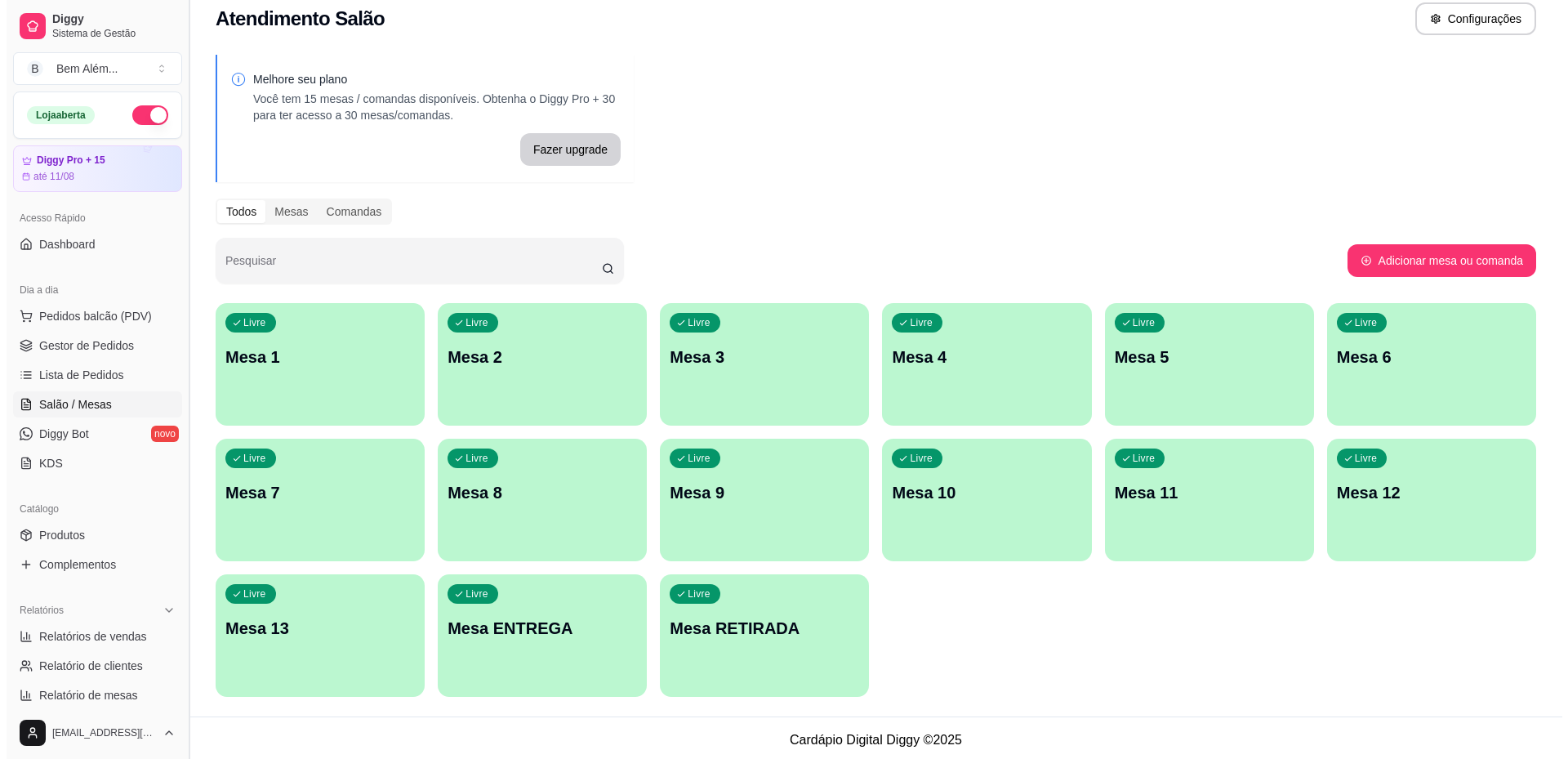
scroll to position [22, 0]
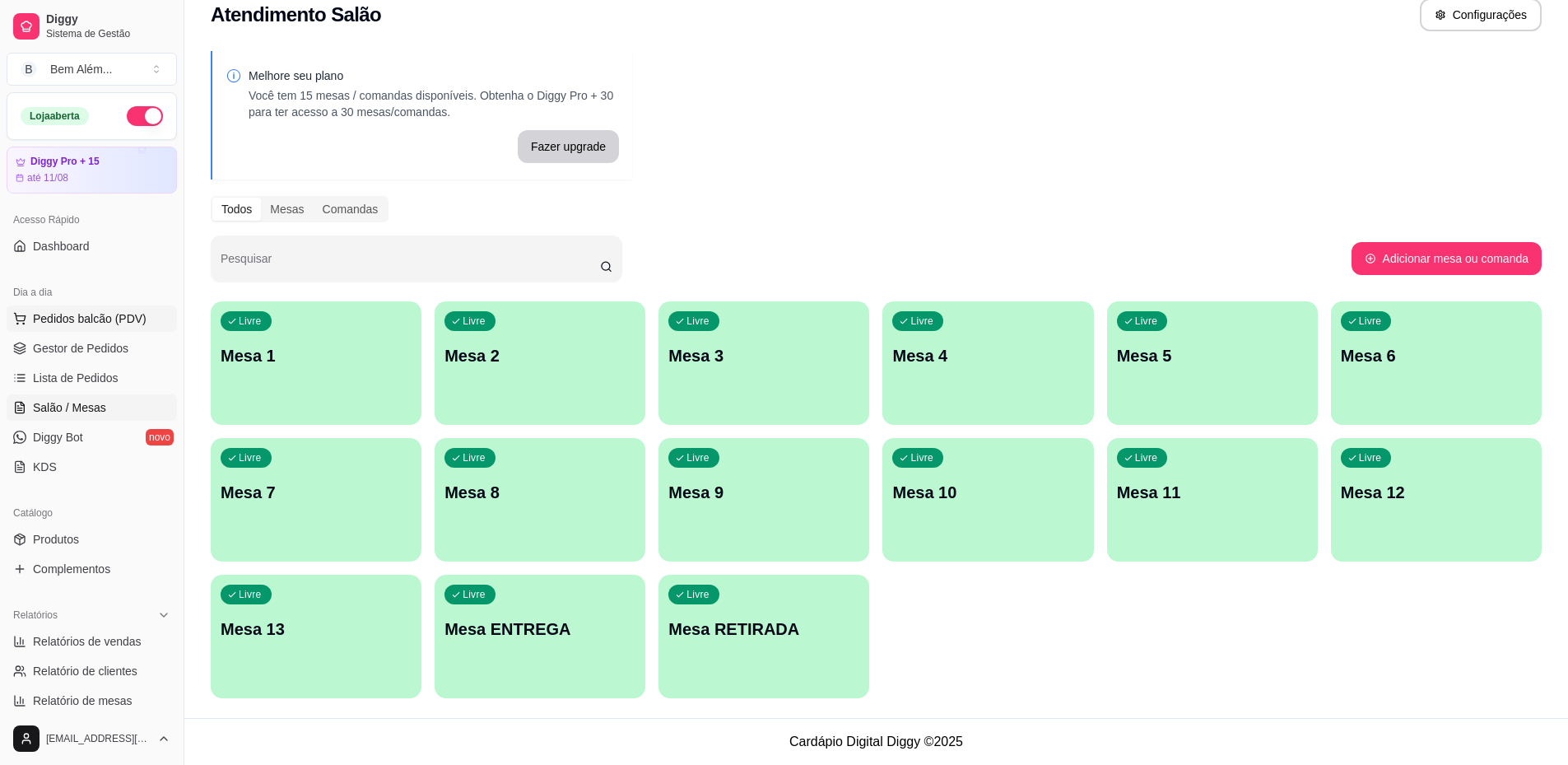
click at [97, 317] on span "Pedidos balcão (PDV)" at bounding box center [89, 318] width 113 height 16
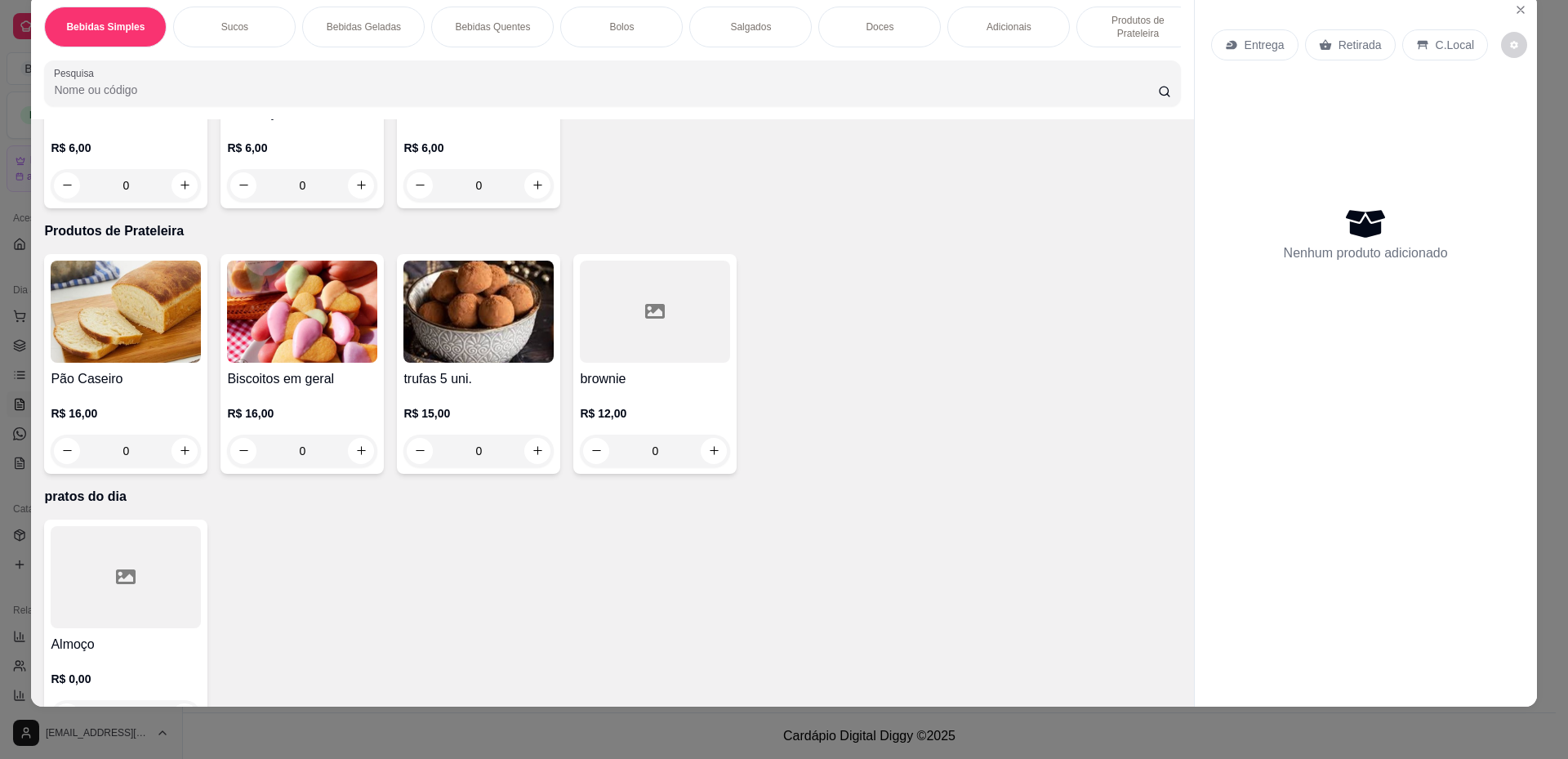
scroll to position [2640, 0]
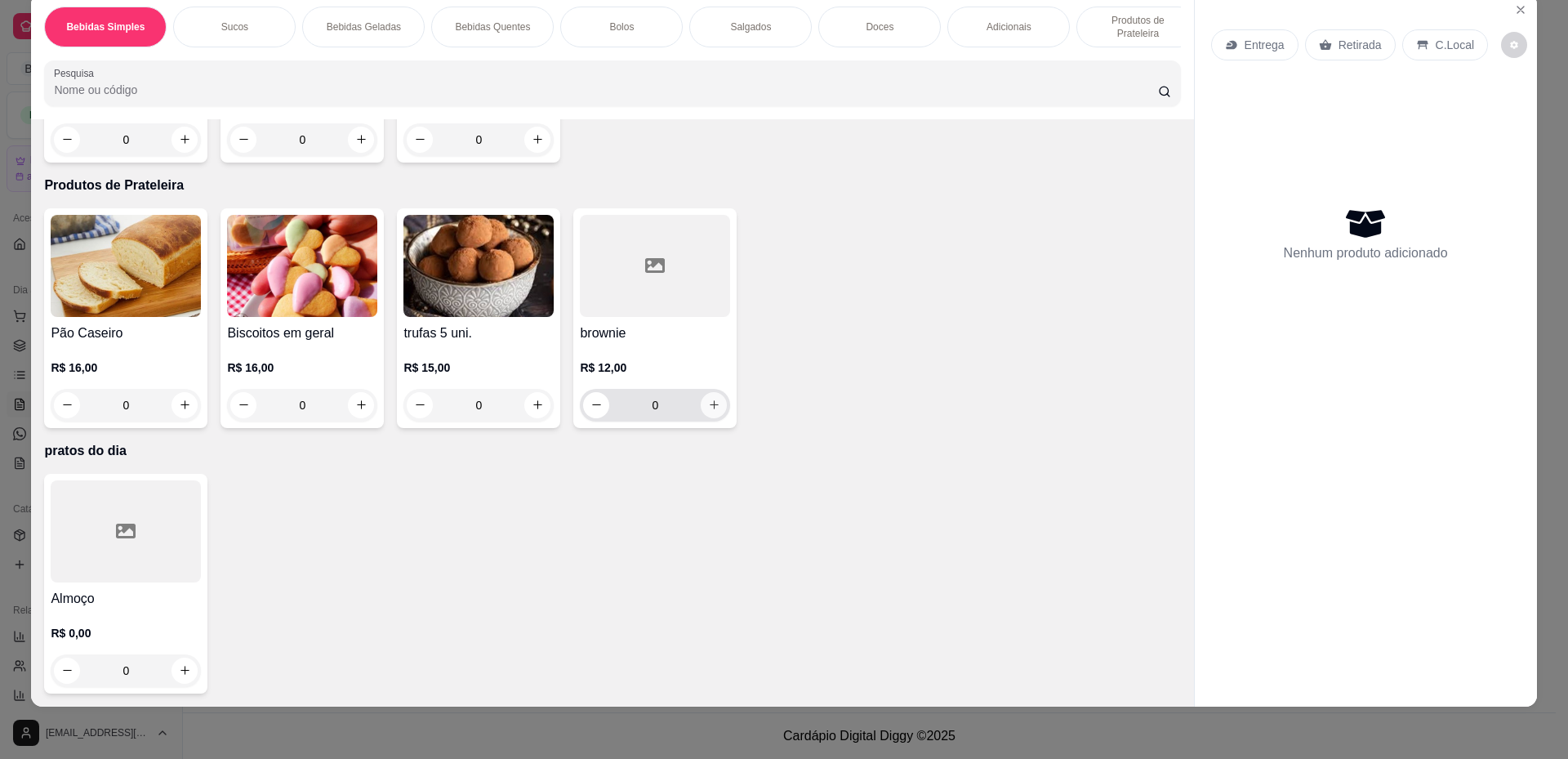
click at [709, 411] on icon "increase-product-quantity" at bounding box center [714, 404] width 12 height 12
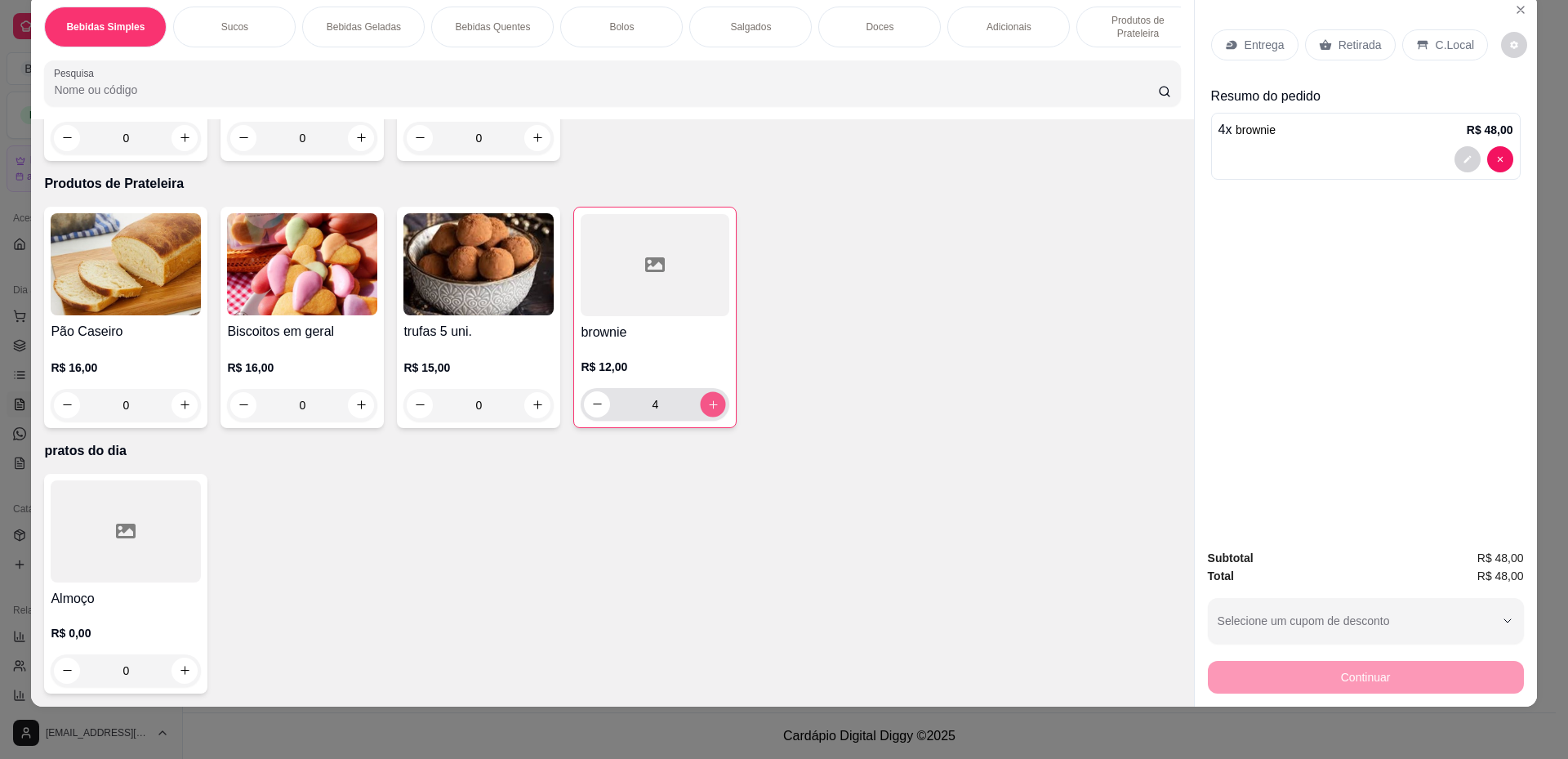
click at [708, 411] on icon "increase-product-quantity" at bounding box center [713, 404] width 12 height 12
type input "6"
click at [539, 405] on button "increase-product-quantity" at bounding box center [538, 406] width 26 height 26
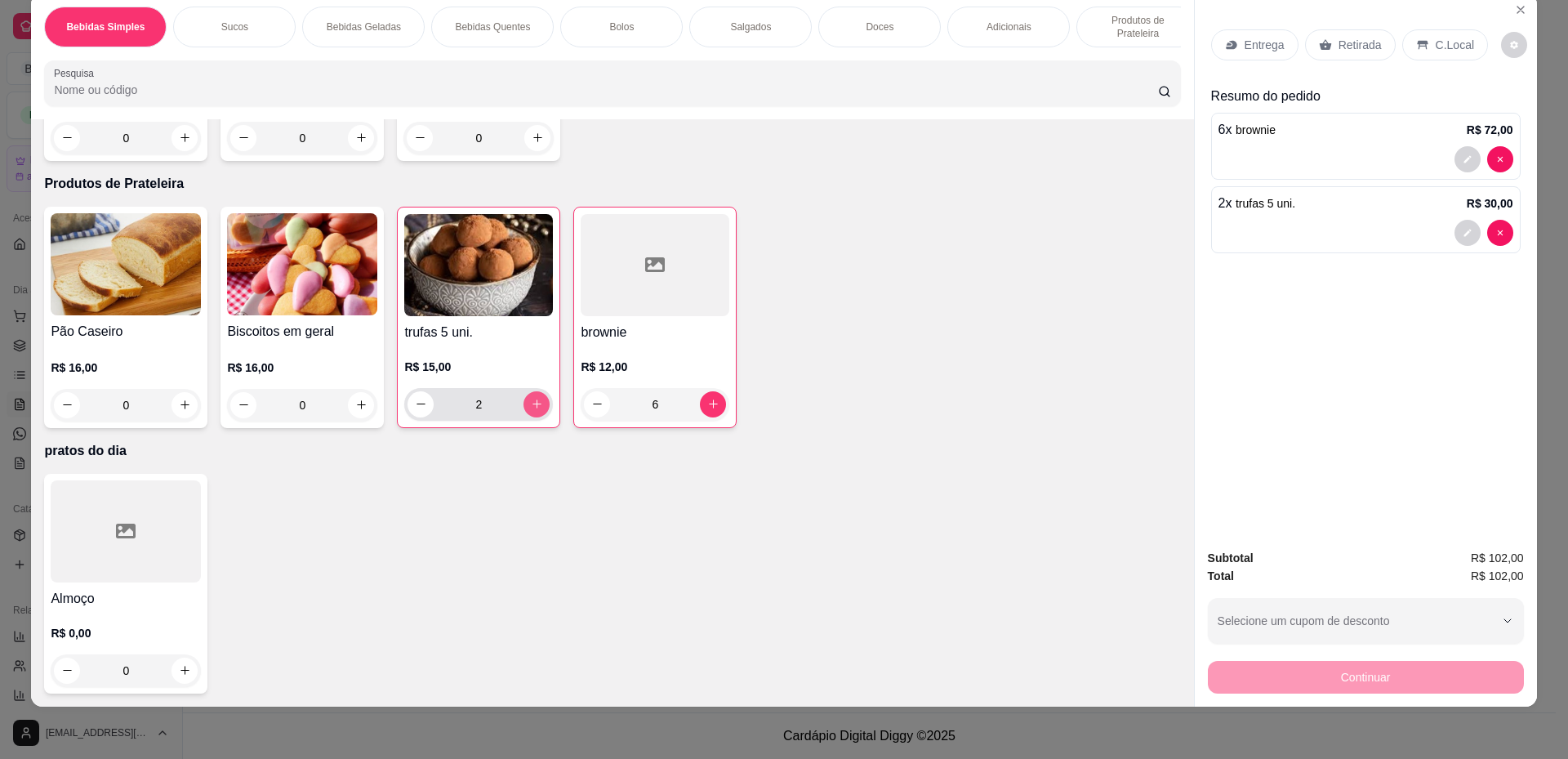
click at [539, 406] on button "increase-product-quantity" at bounding box center [537, 405] width 26 height 26
type input "3"
drag, startPoint x: 1508, startPoint y: 149, endPoint x: 1493, endPoint y: 107, distance: 44.6
click at [1493, 107] on div "Resumo do pedido 6 x brownie R$ 72,00 3 x trufas 5 uni. R$ 45,00" at bounding box center [1366, 174] width 309 height 174
type input "0"
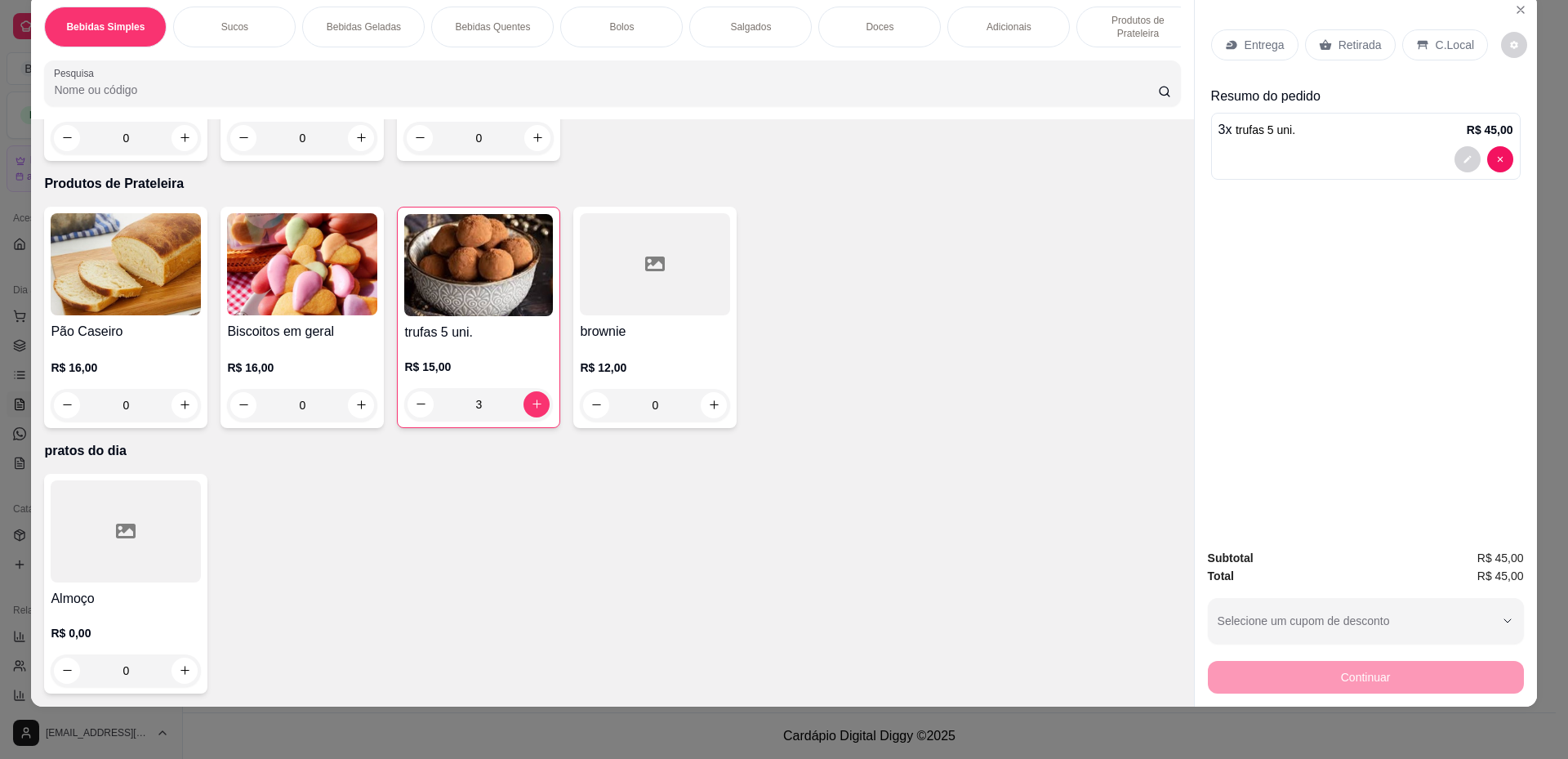
scroll to position [2641, 0]
click at [531, 400] on icon "increase-product-quantity" at bounding box center [537, 404] width 12 height 12
type input "4"
click at [1329, 51] on div "Retirada" at bounding box center [1351, 44] width 91 height 31
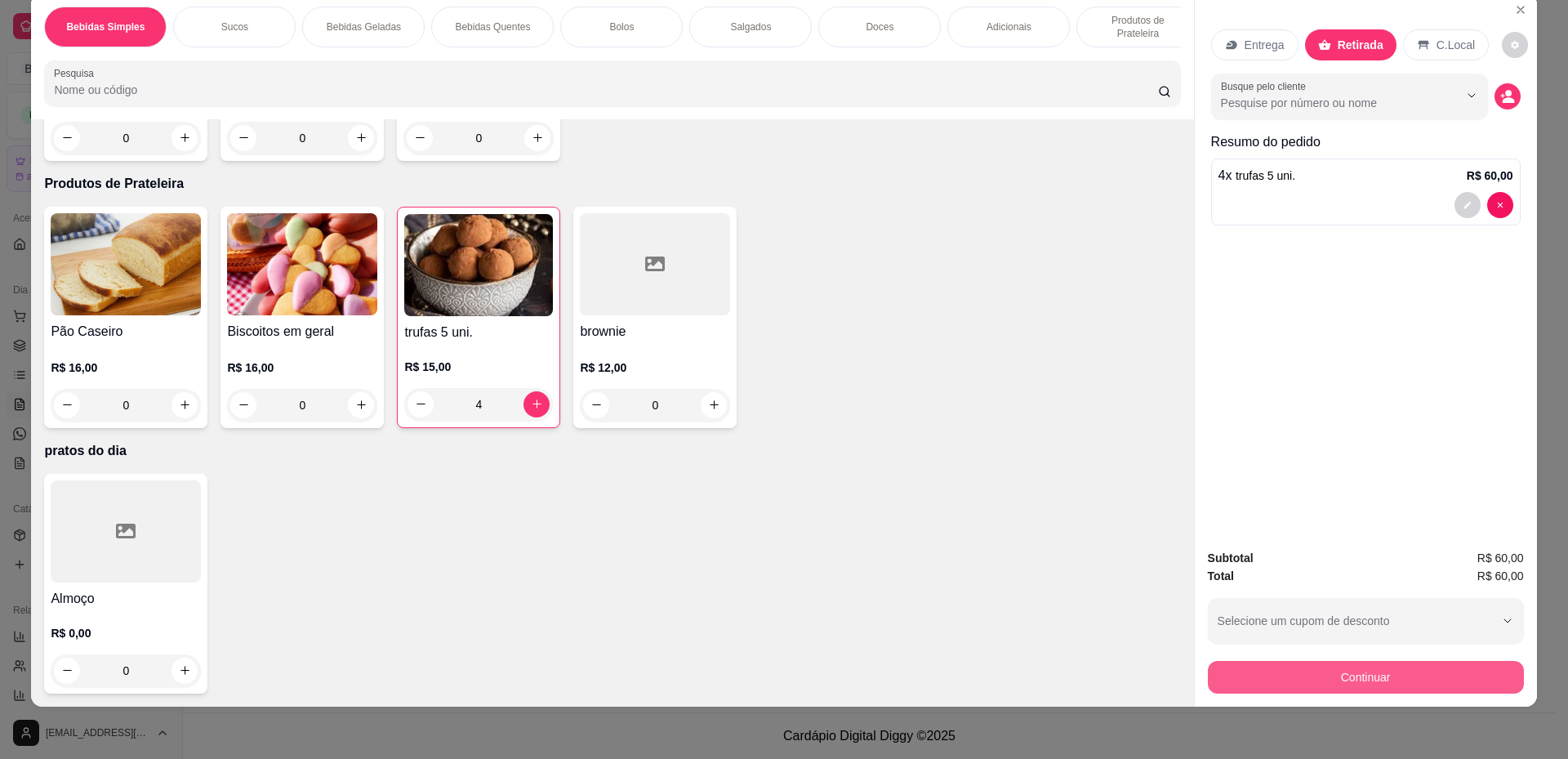
click at [1369, 678] on button "Continuar" at bounding box center [1365, 677] width 316 height 33
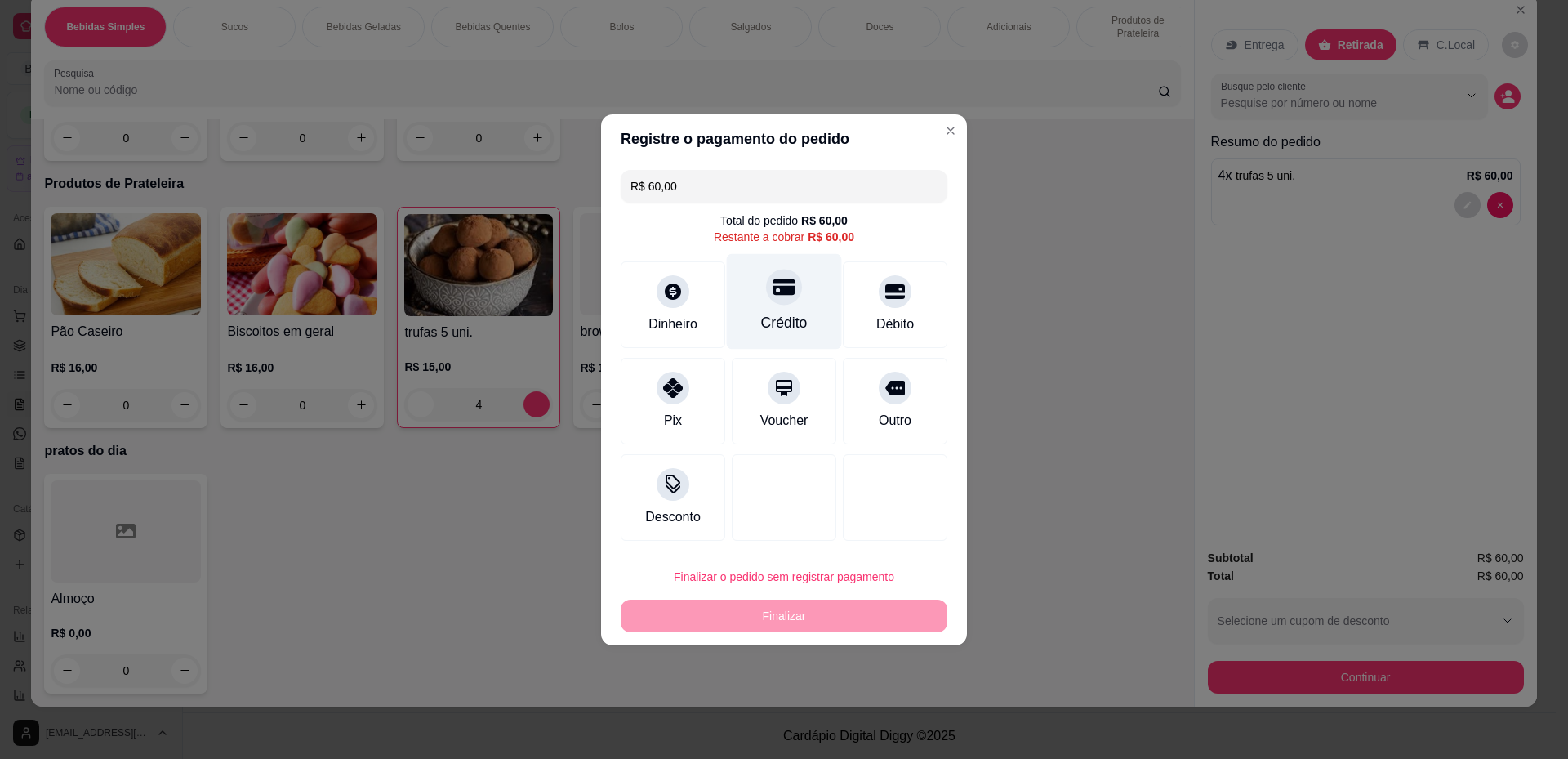
click at [772, 322] on div "Crédito" at bounding box center [784, 323] width 46 height 22
type input "R$ 0,00"
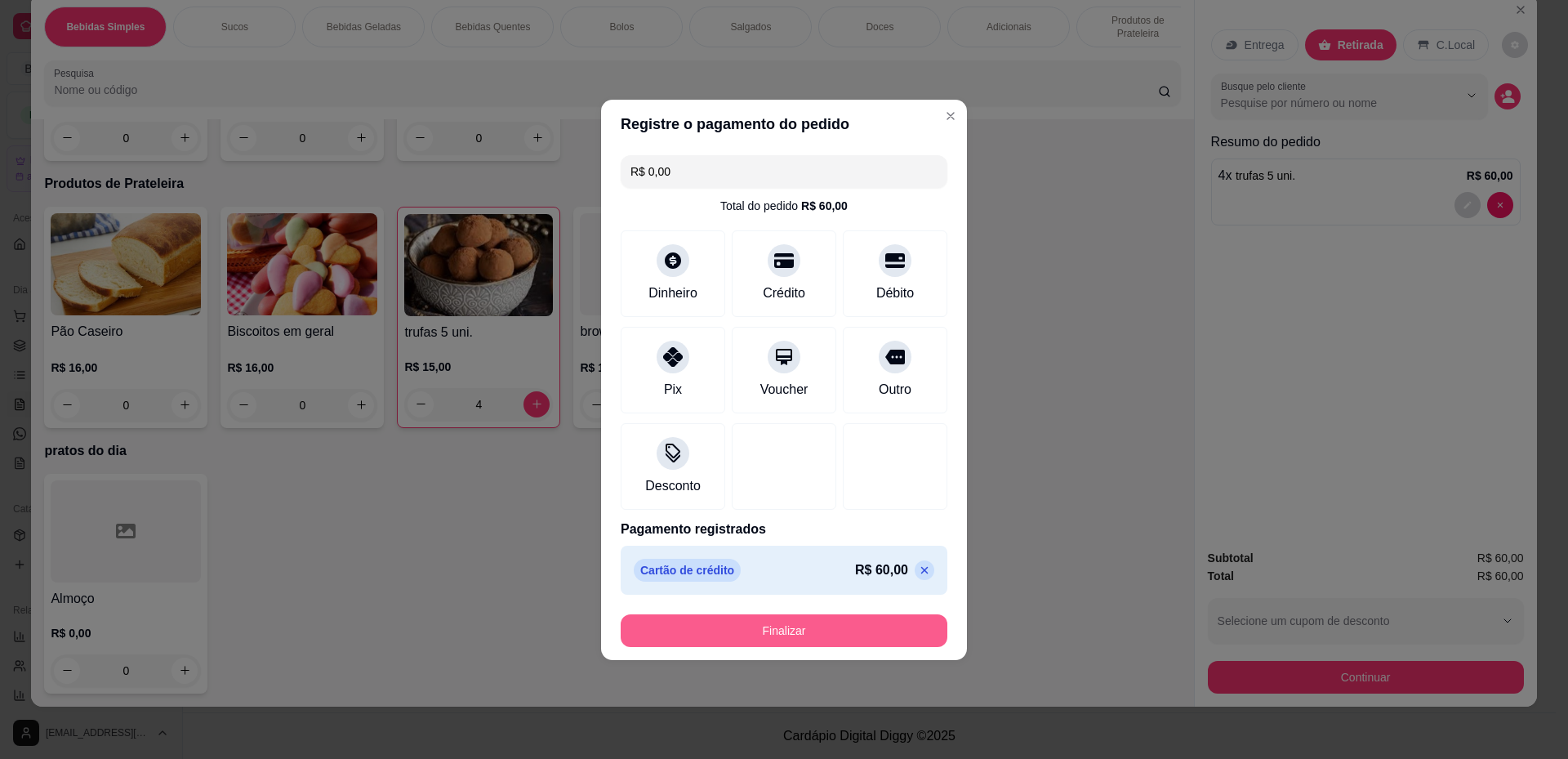
click at [816, 624] on button "Finalizar" at bounding box center [784, 631] width 326 height 33
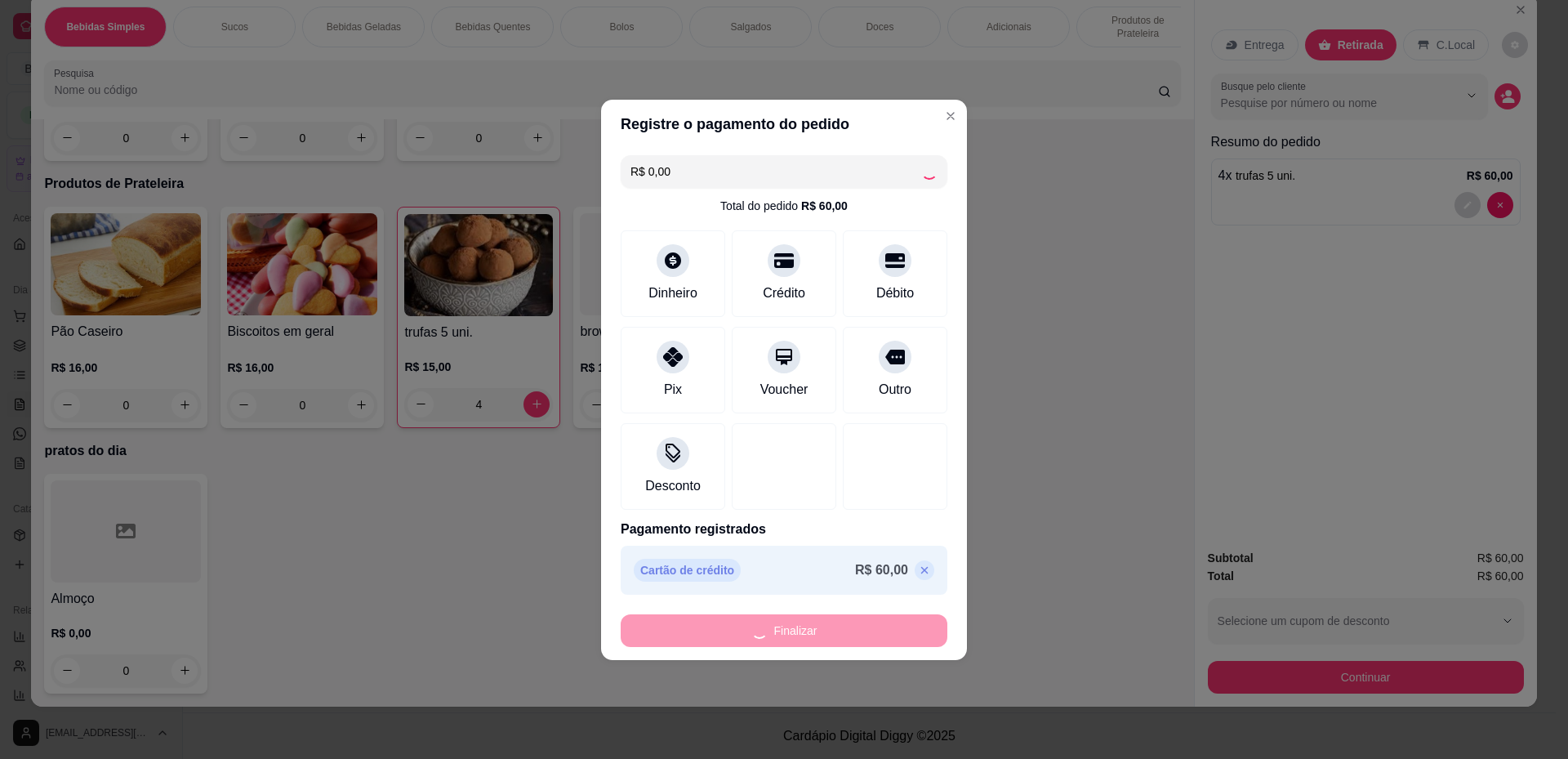
type input "0"
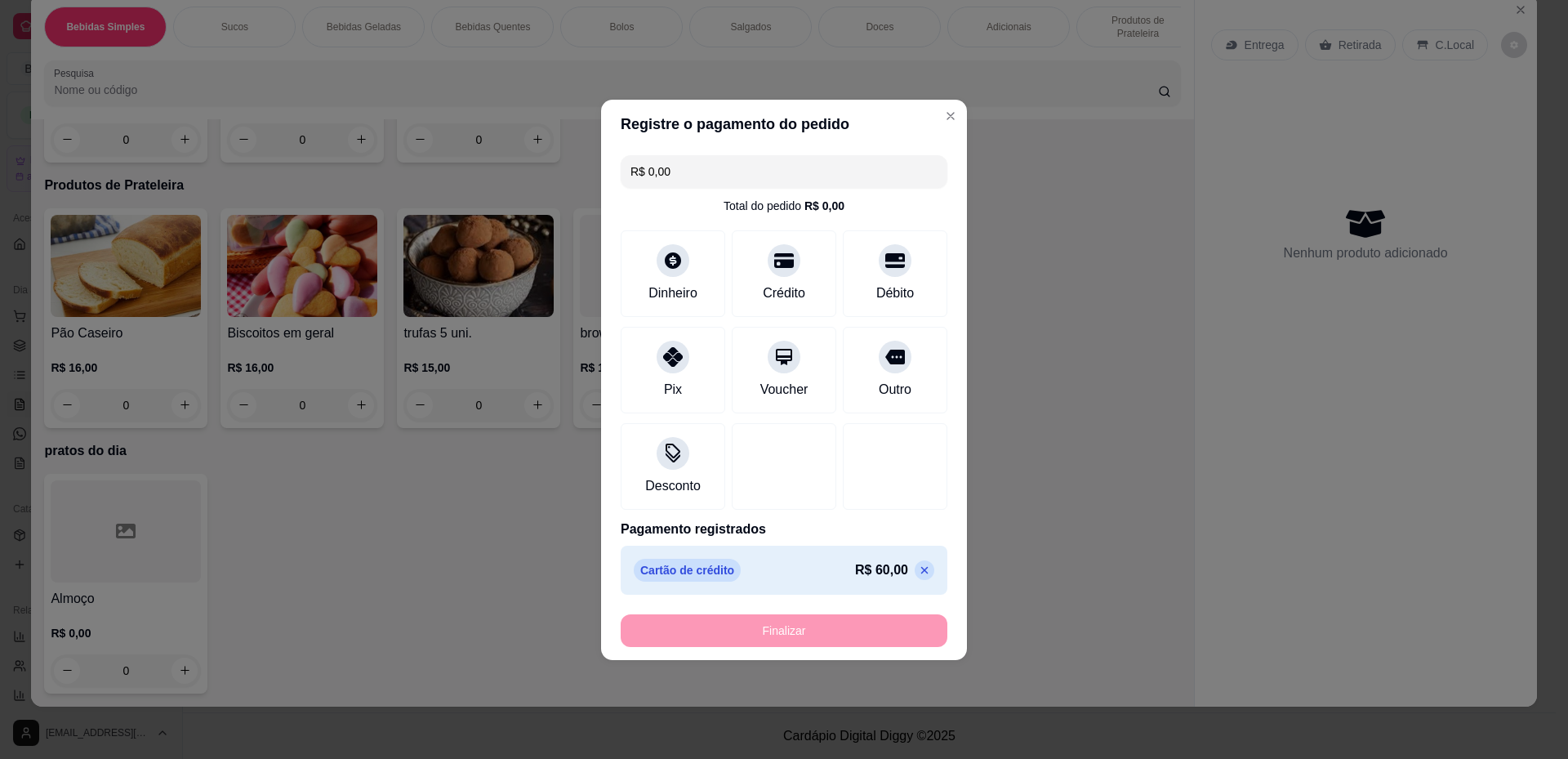
type input "-R$ 60,00"
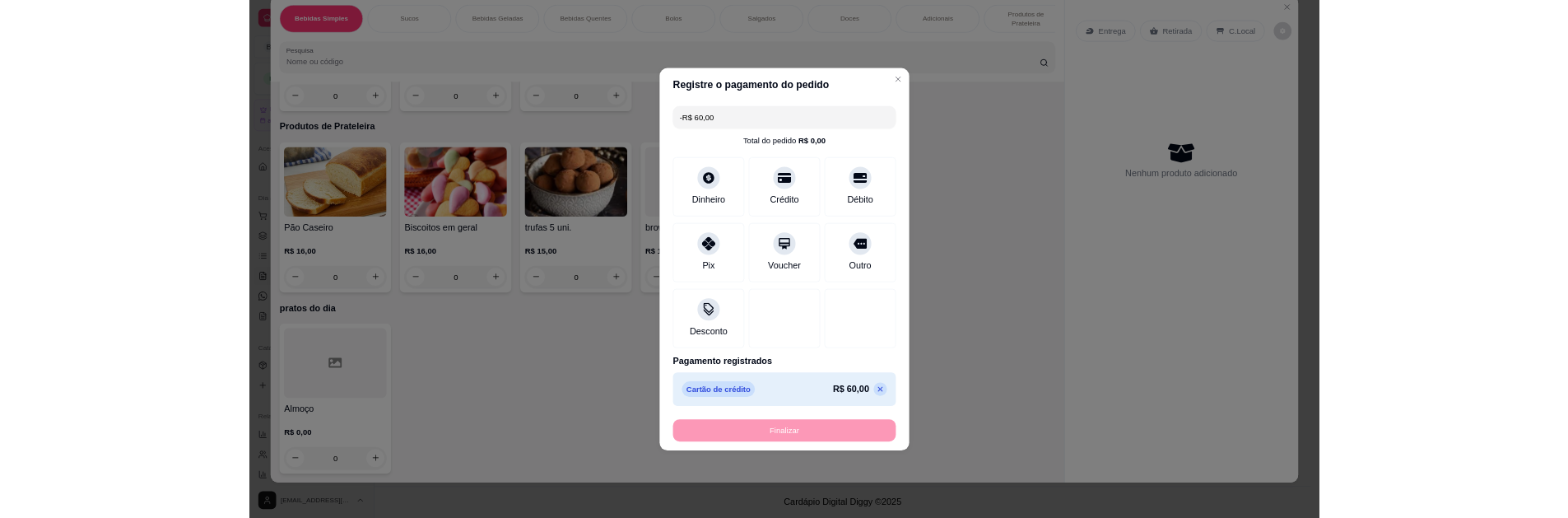
scroll to position [2657, 0]
